Goal: Task Accomplishment & Management: Use online tool/utility

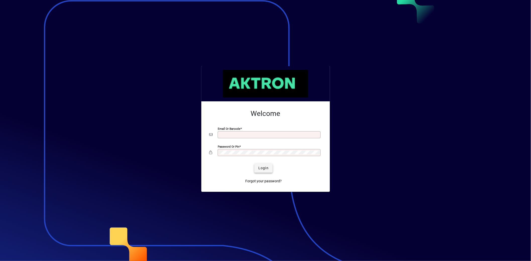
type input "**********"
click at [263, 168] on span "Login" at bounding box center [264, 167] width 10 height 5
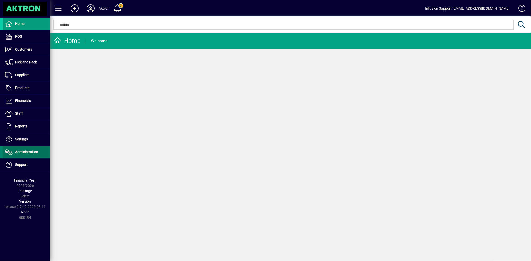
click at [32, 148] on span at bounding box center [27, 152] width 48 height 12
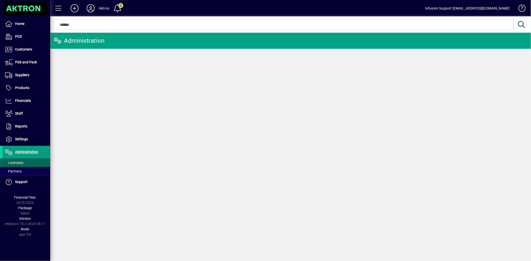
click at [25, 162] on span at bounding box center [27, 163] width 48 height 12
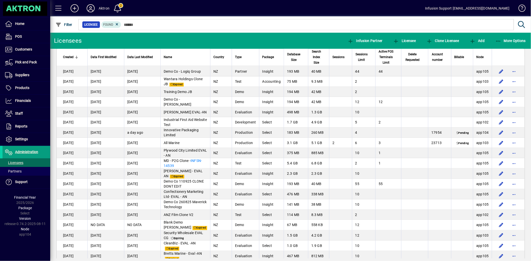
scroll to position [134, 0]
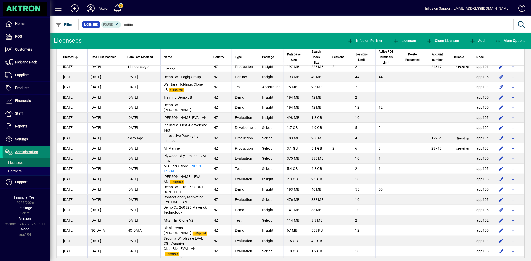
click at [43, 152] on span at bounding box center [27, 152] width 48 height 12
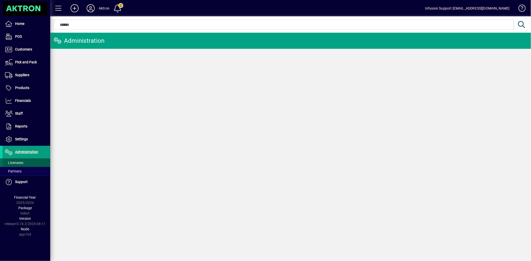
click at [34, 165] on span at bounding box center [27, 163] width 48 height 12
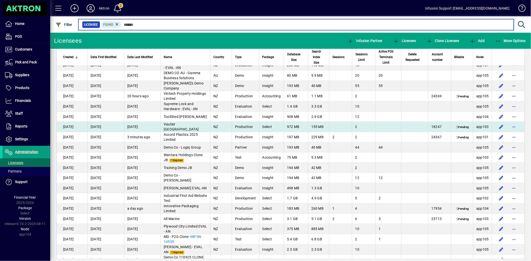
scroll to position [84, 0]
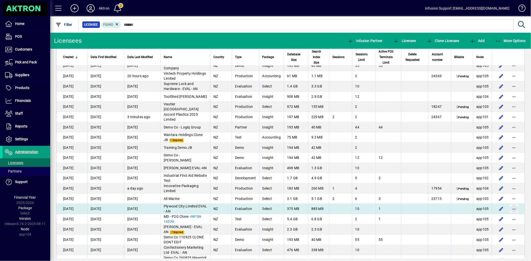
click at [514, 209] on span "button" at bounding box center [515, 209] width 12 height 12
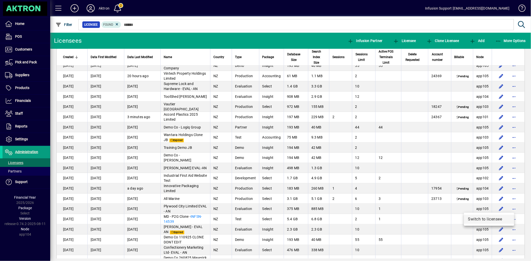
click at [483, 217] on span "Switch to licensee" at bounding box center [489, 219] width 42 height 6
